Goal: Information Seeking & Learning: Learn about a topic

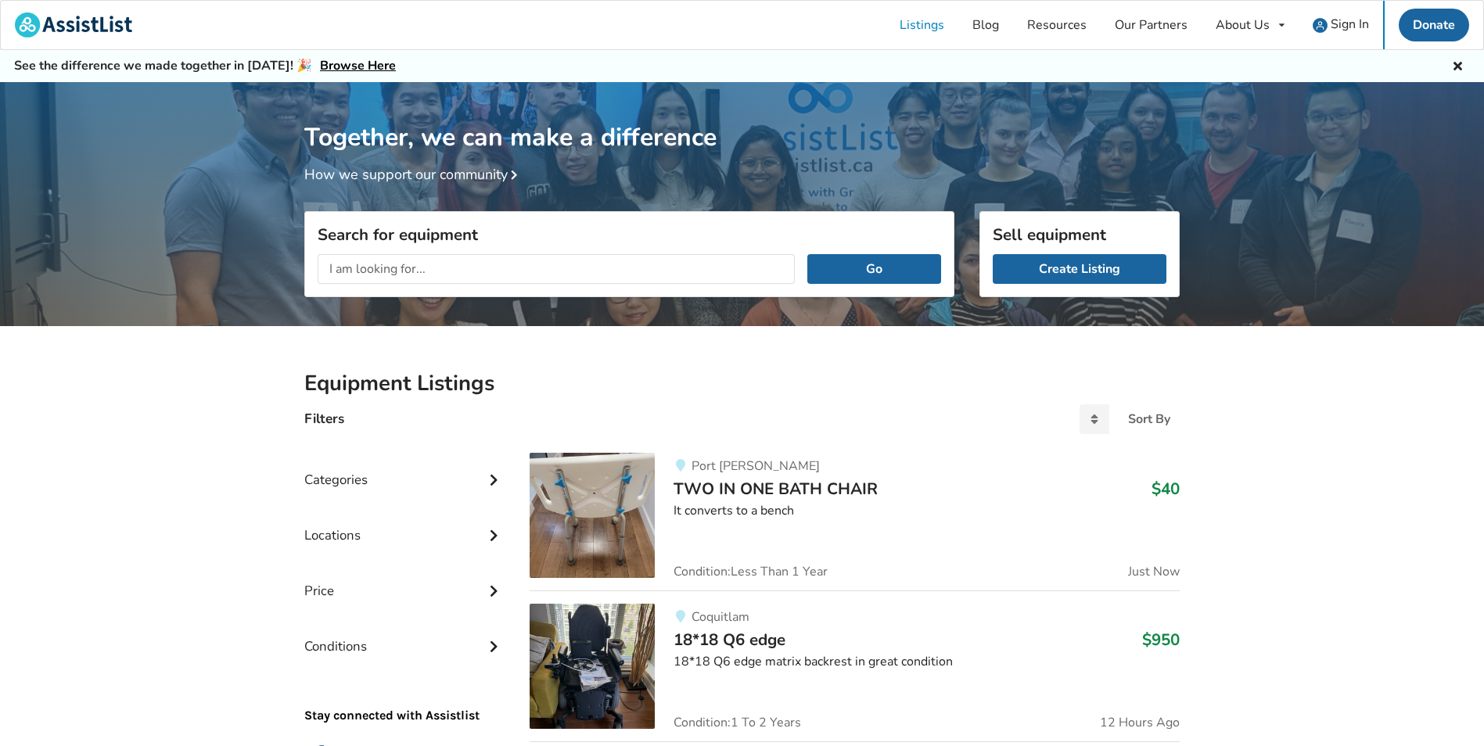
click at [670, 264] on input "text" at bounding box center [556, 269] width 477 height 30
click at [807, 254] on button "Go" at bounding box center [874, 269] width 134 height 30
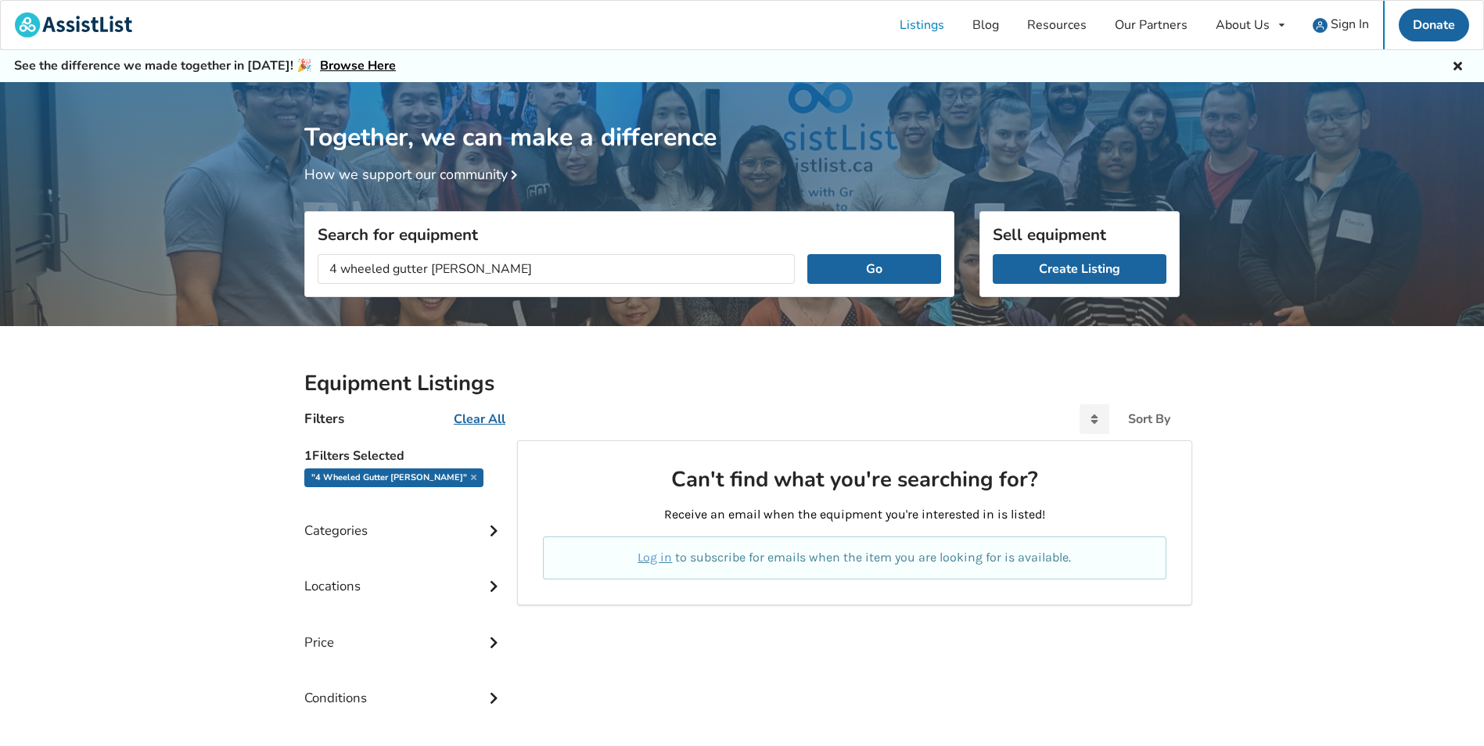
click at [386, 269] on input "4 wheeled gutter [PERSON_NAME]" at bounding box center [556, 269] width 477 height 30
click at [807, 254] on button "Go" at bounding box center [874, 269] width 134 height 30
click at [513, 269] on input "gutter [PERSON_NAME]" at bounding box center [556, 269] width 477 height 30
type input "g"
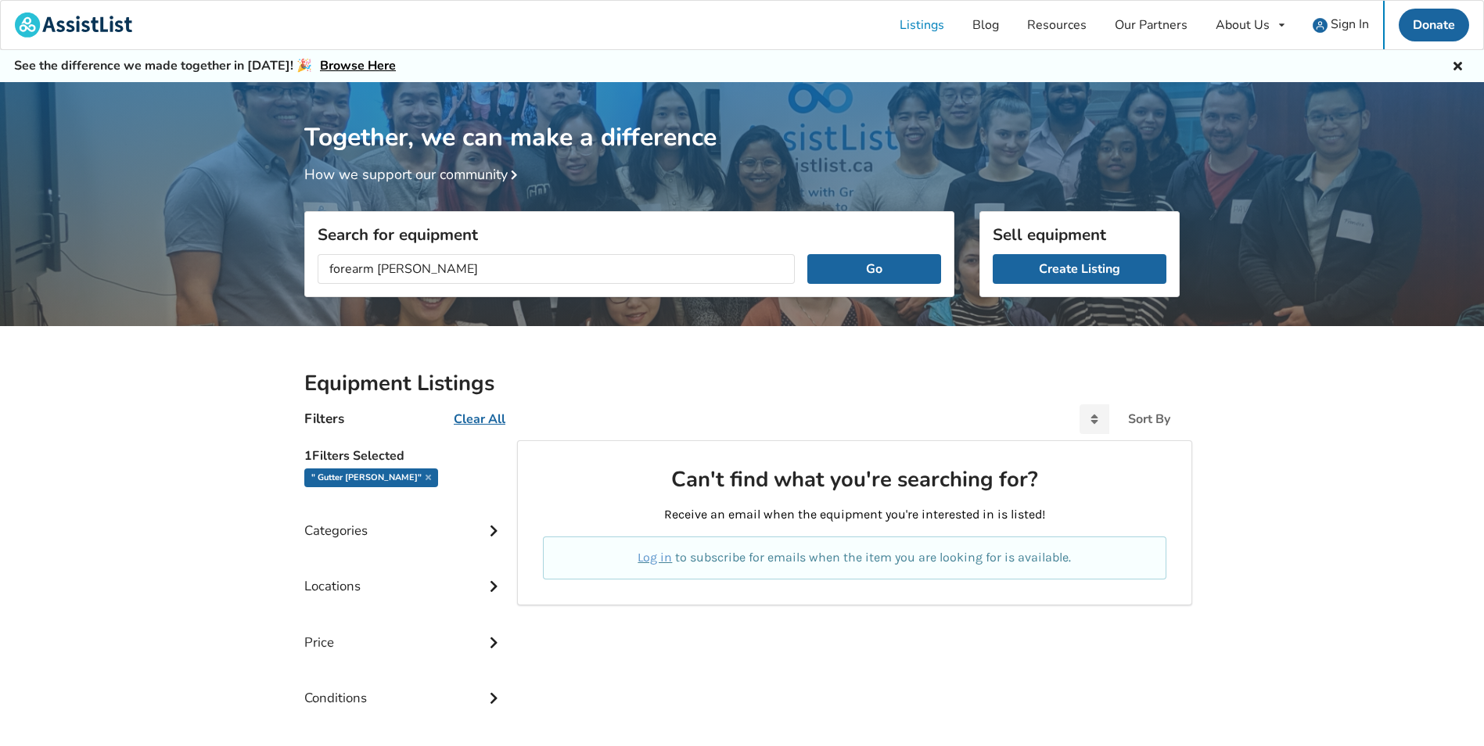
click at [807, 254] on button "Go" at bounding box center [874, 269] width 134 height 30
type input "f"
type input "rollator"
click at [807, 254] on button "Go" at bounding box center [874, 269] width 134 height 30
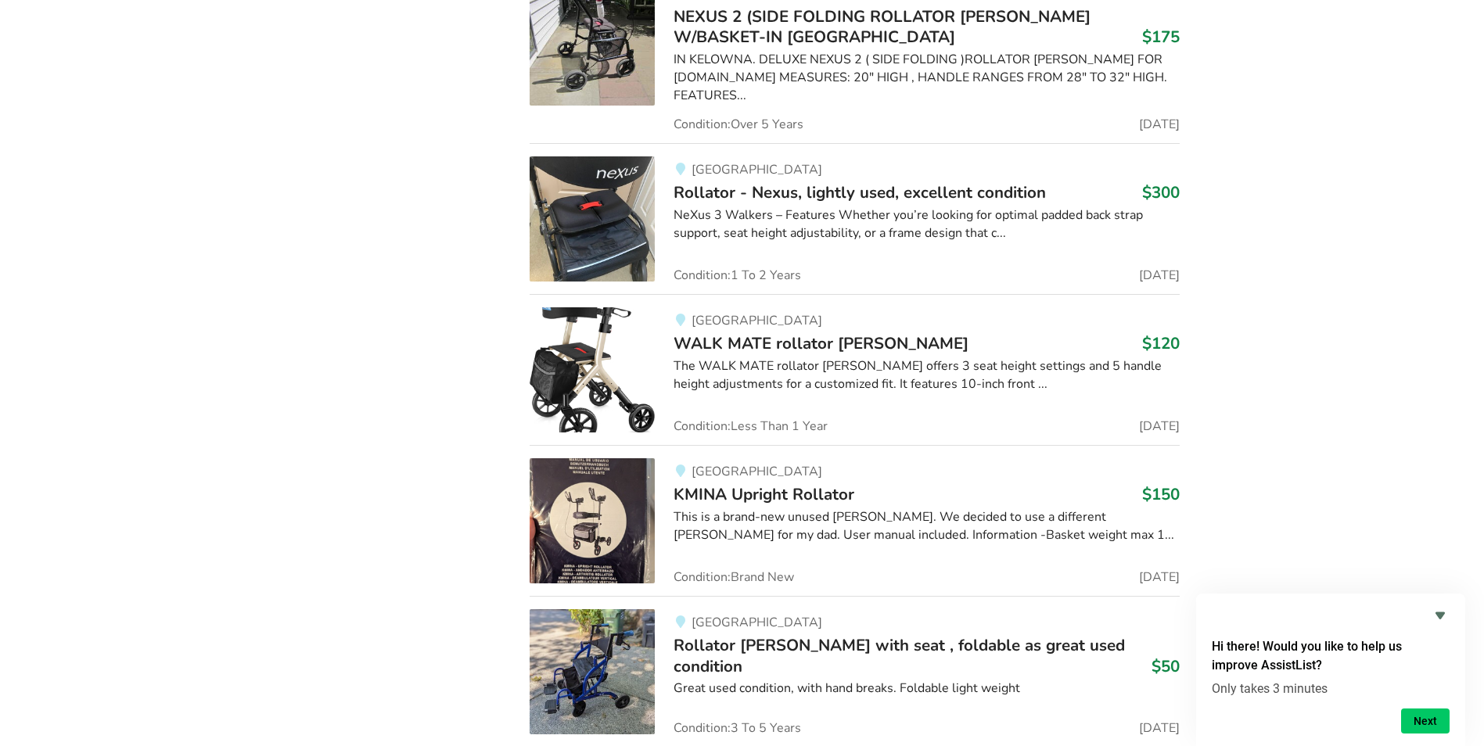
scroll to position [1642, 0]
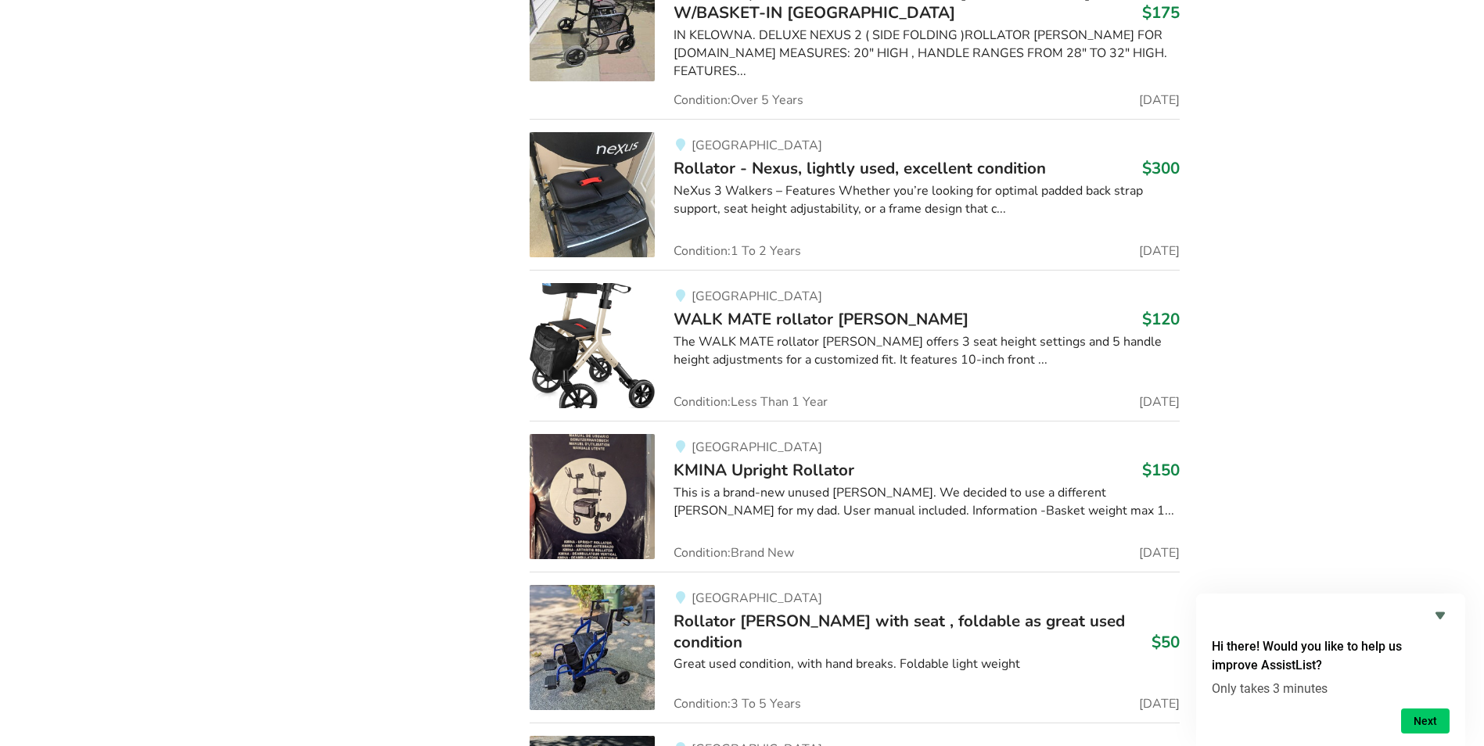
click at [772, 459] on span "KMINA Upright Rollator" at bounding box center [763, 470] width 181 height 22
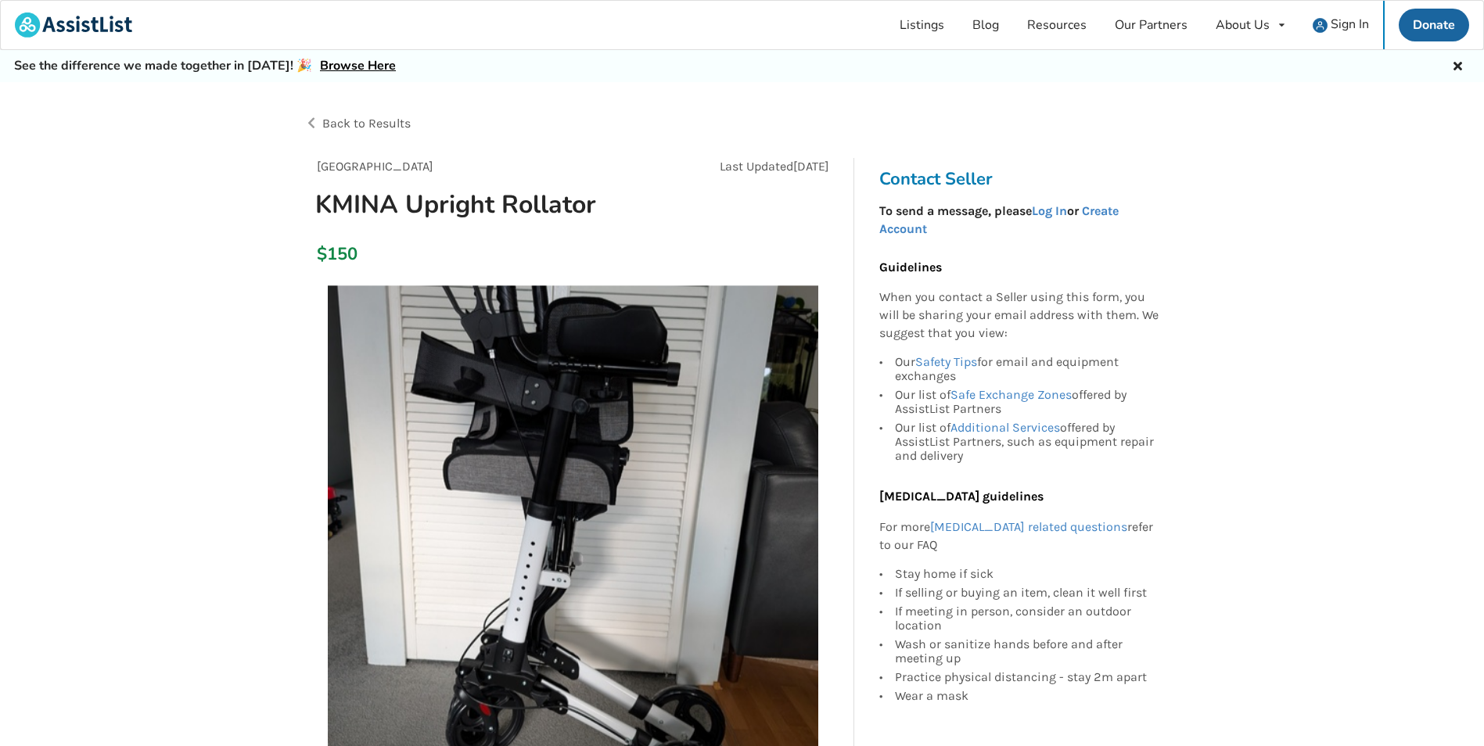
scroll to position [235, 0]
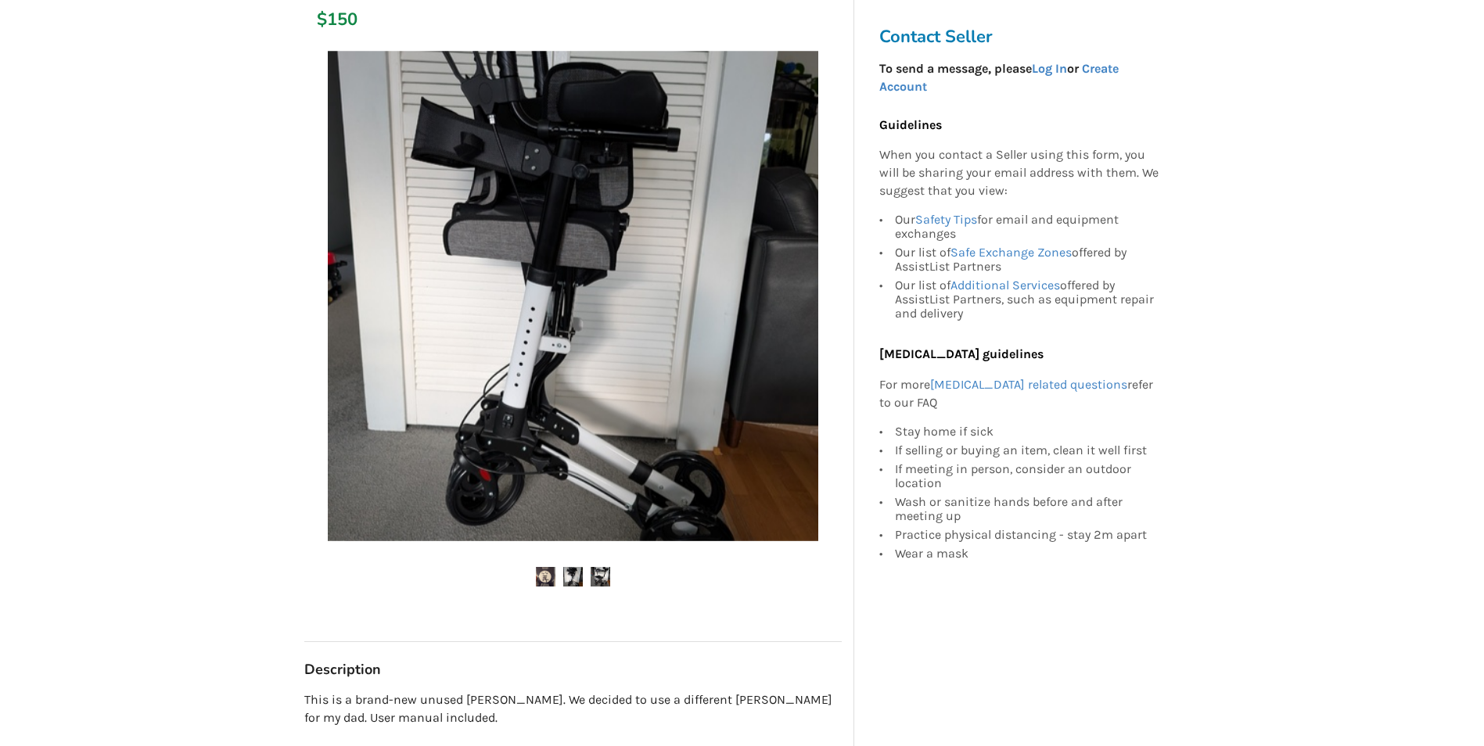
click at [549, 573] on img at bounding box center [546, 577] width 20 height 20
click at [603, 579] on img at bounding box center [600, 577] width 20 height 20
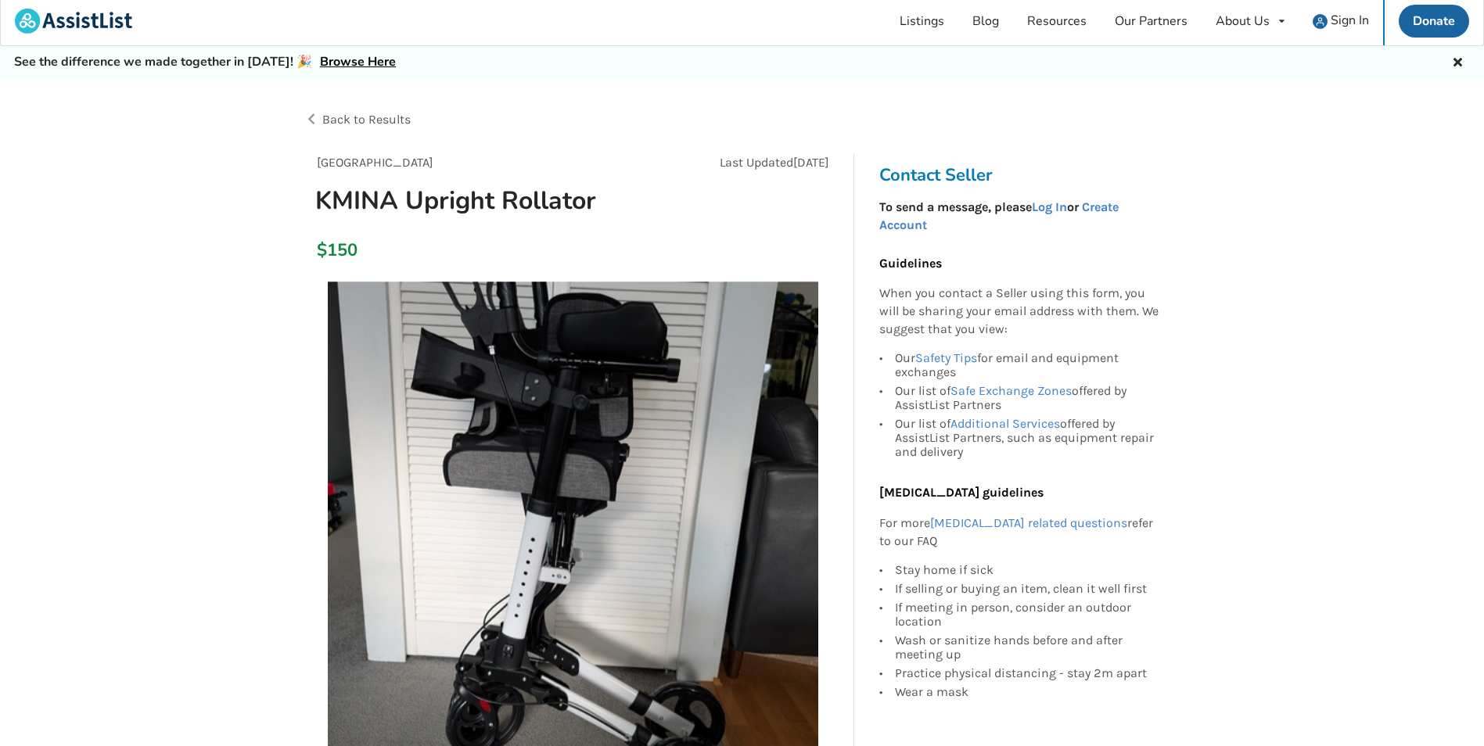
scroll to position [0, 0]
